Goal: Find contact information: Find contact information

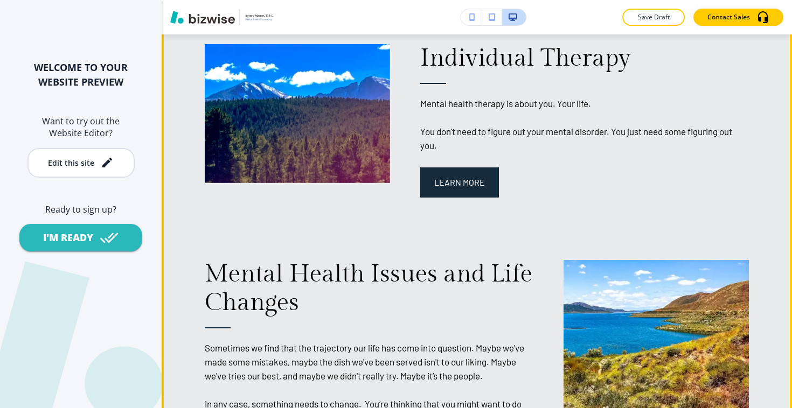
scroll to position [1150, 0]
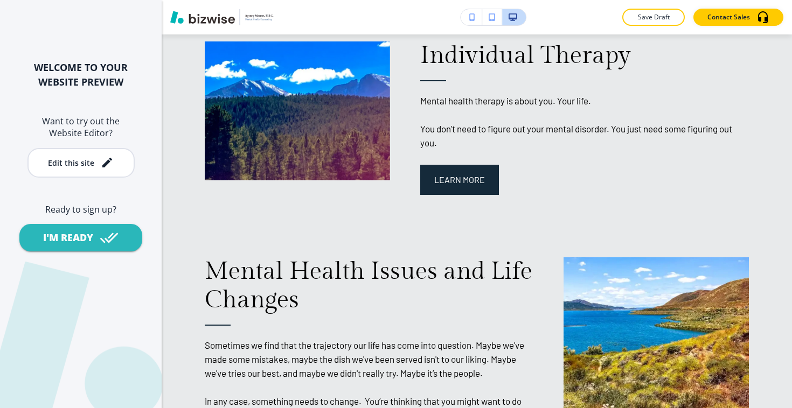
click at [473, 16] on icon "button" at bounding box center [472, 17] width 6 height 8
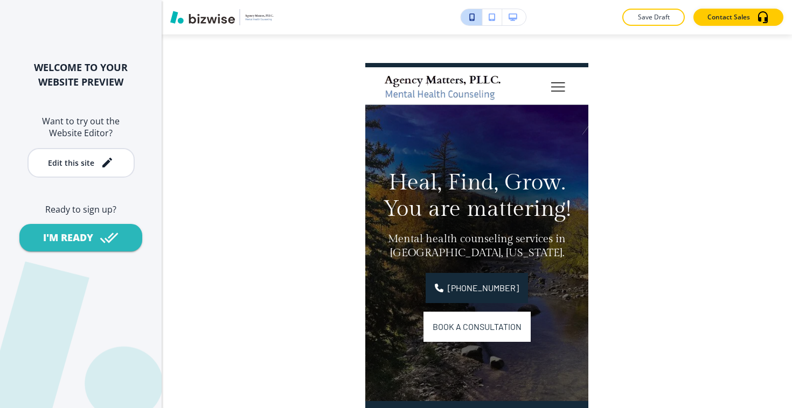
scroll to position [0, 0]
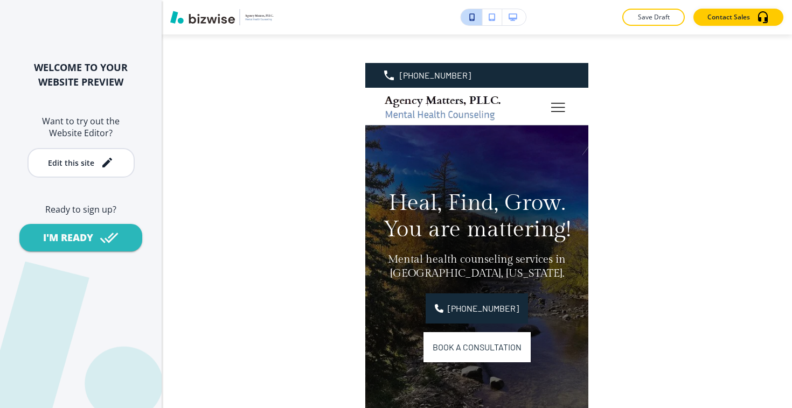
click at [517, 21] on button "button" at bounding box center [514, 17] width 24 height 16
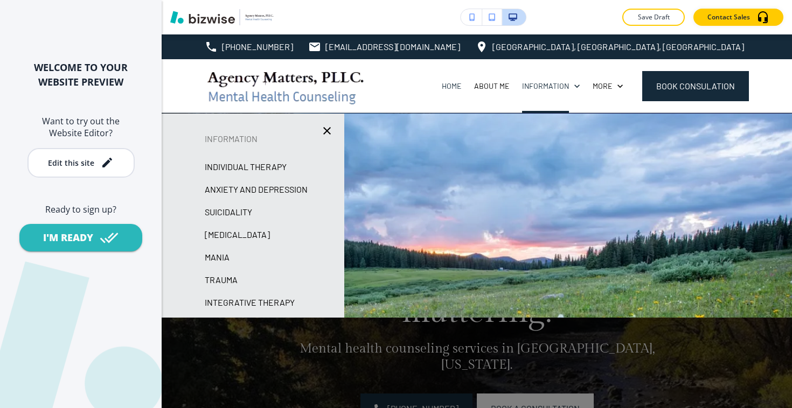
click at [328, 128] on icon "button" at bounding box center [327, 131] width 8 height 8
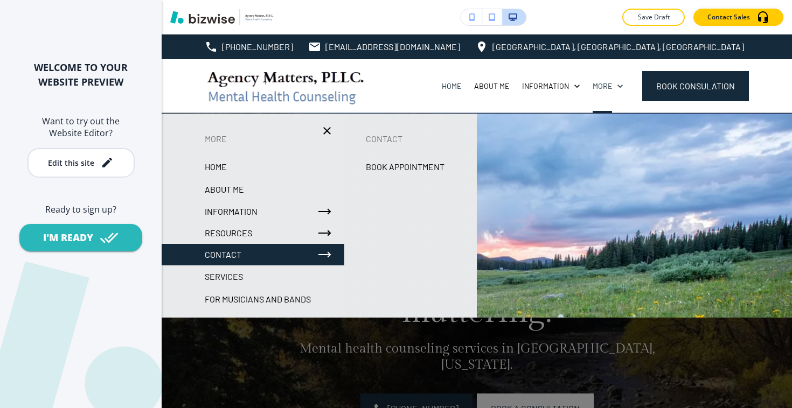
click at [275, 256] on div "Contact" at bounding box center [253, 255] width 183 height 22
click at [411, 166] on p "Book Appointment" at bounding box center [405, 167] width 79 height 16
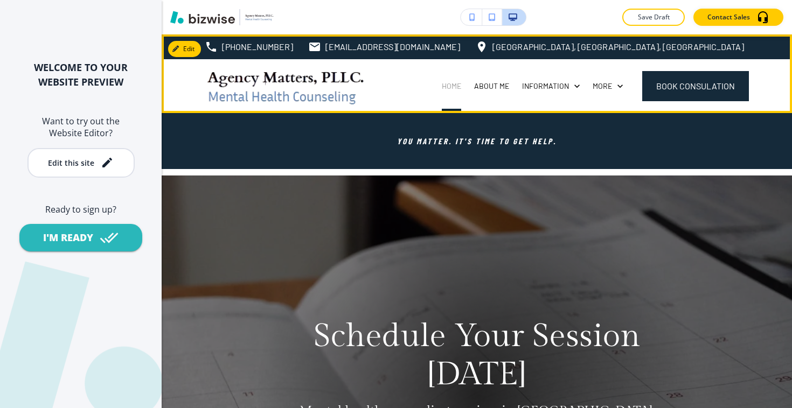
click at [452, 90] on p "Home" at bounding box center [451, 86] width 19 height 11
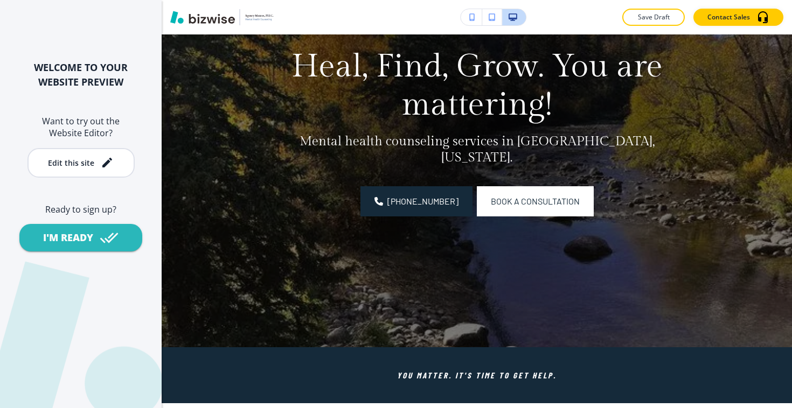
scroll to position [206, 0]
